Goal: Manage account settings

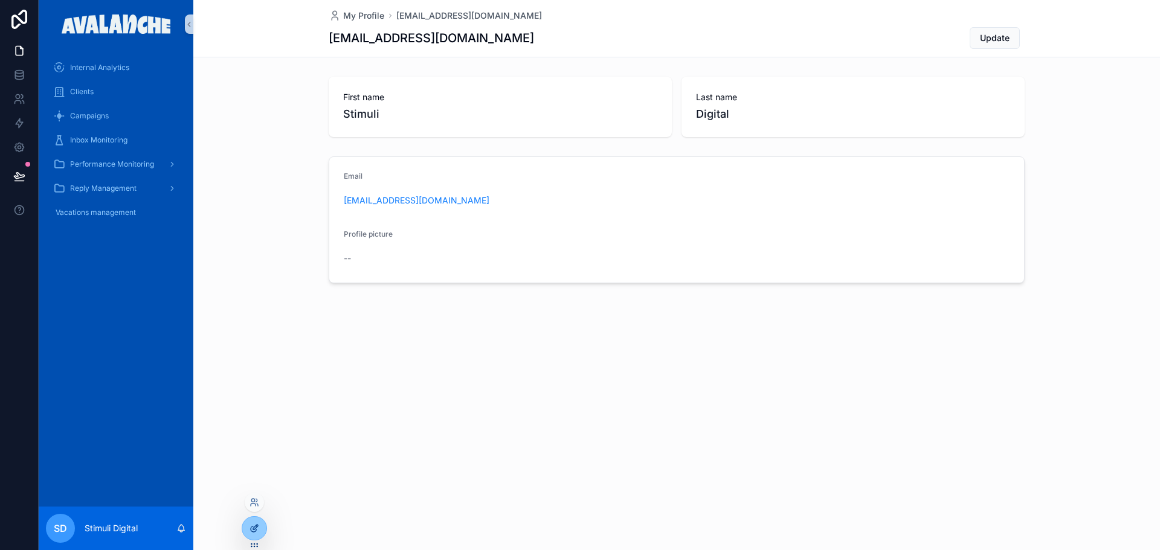
click at [256, 528] on icon at bounding box center [255, 527] width 5 height 5
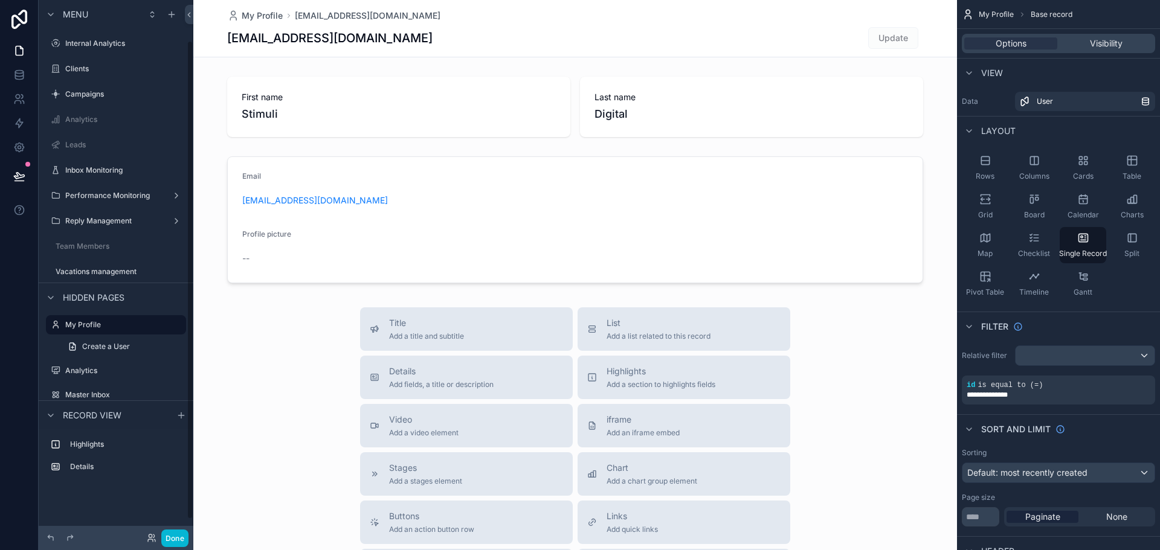
scroll to position [45, 0]
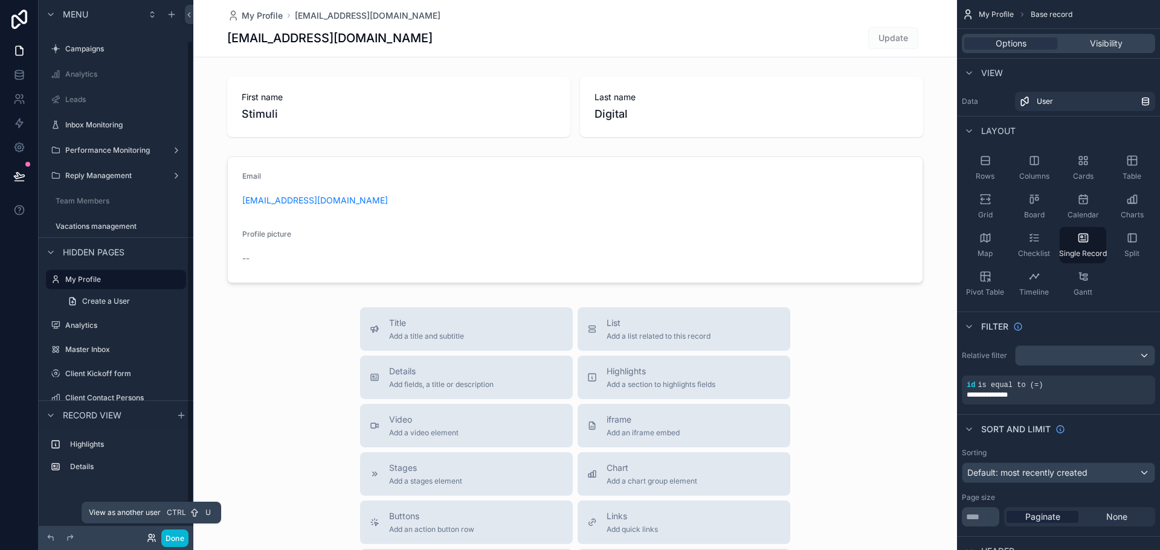
click at [150, 540] on icon at bounding box center [152, 538] width 10 height 10
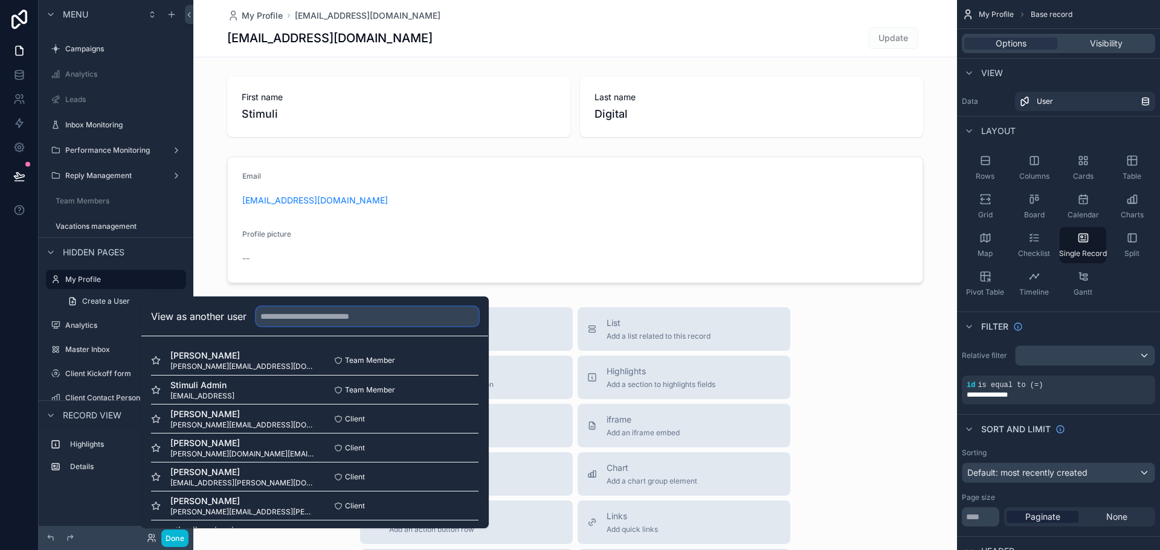
click at [325, 314] on input "text" at bounding box center [367, 316] width 222 height 19
paste input "**********"
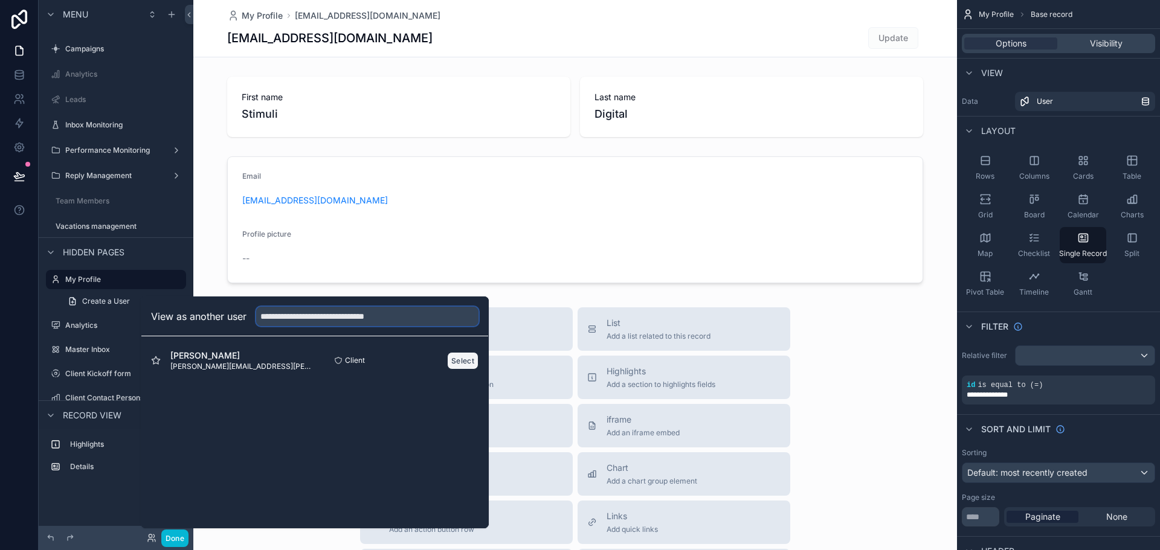
type input "**********"
click at [456, 361] on button "Select" at bounding box center [462, 361] width 31 height 18
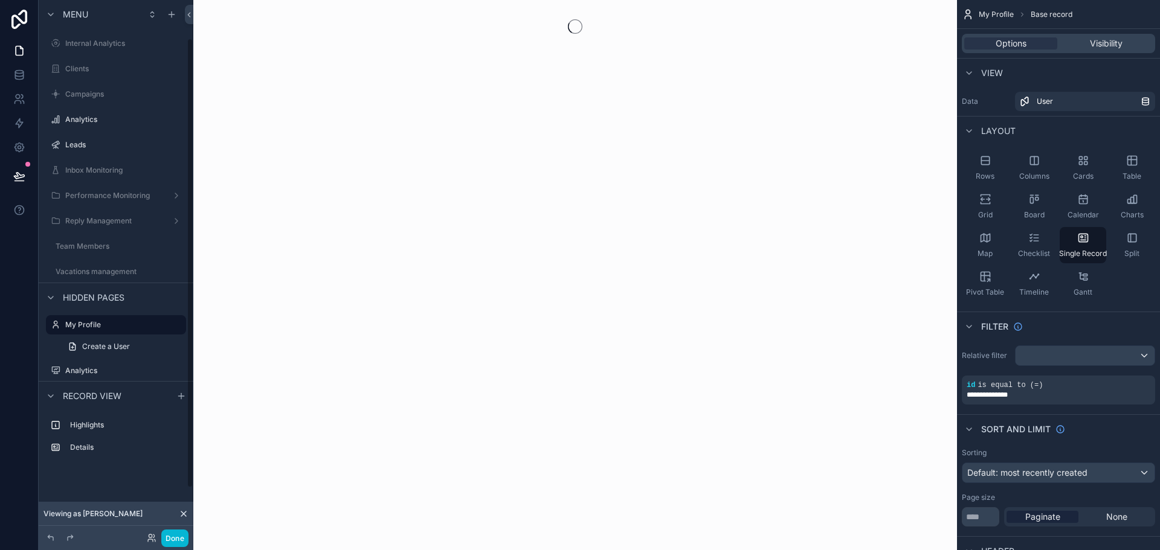
scroll to position [45, 0]
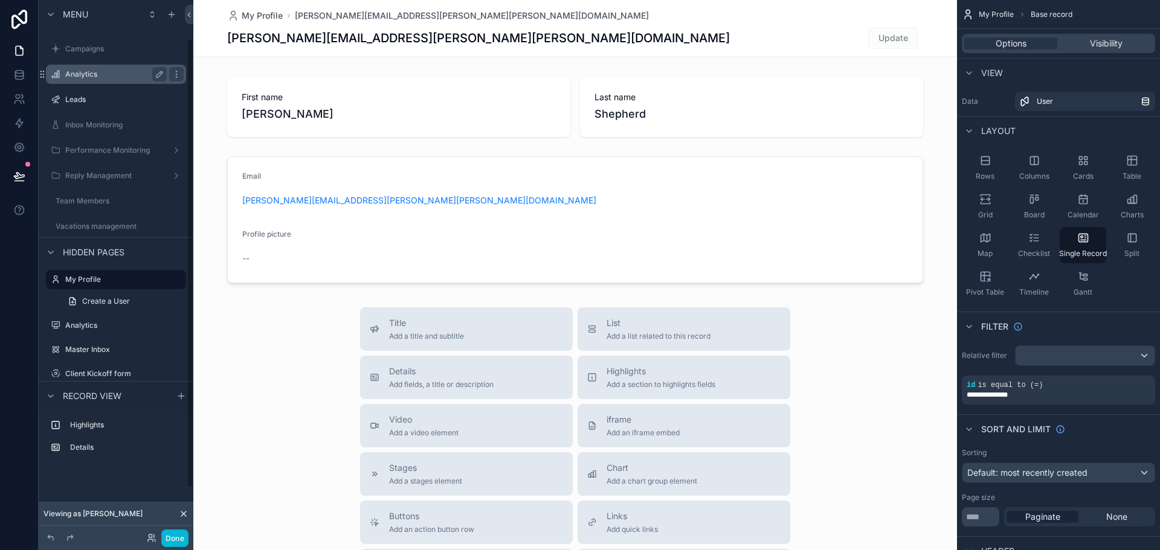
click at [83, 75] on label "Analytics" at bounding box center [113, 74] width 97 height 10
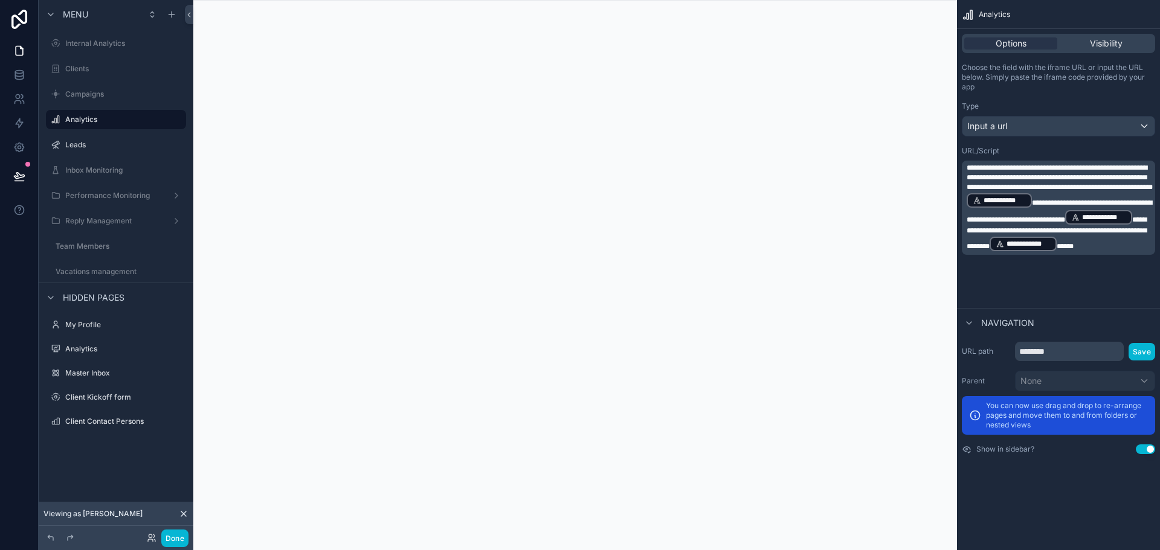
click at [349, 88] on div "scrollable content" at bounding box center [575, 275] width 764 height 550
click at [102, 123] on label "Analytics" at bounding box center [113, 120] width 97 height 10
click at [182, 537] on button "Done" at bounding box center [174, 539] width 27 height 18
